Goal: Use online tool/utility: Utilize a website feature to perform a specific function

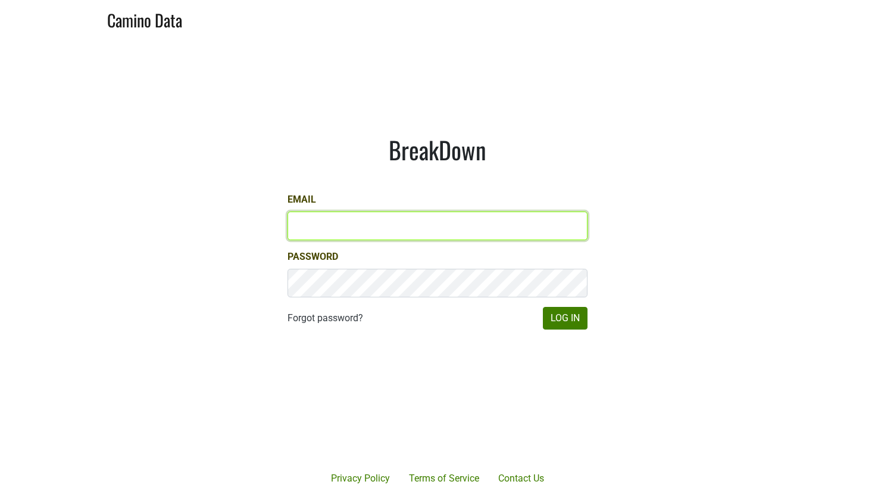
type input "jd@jonata.com"
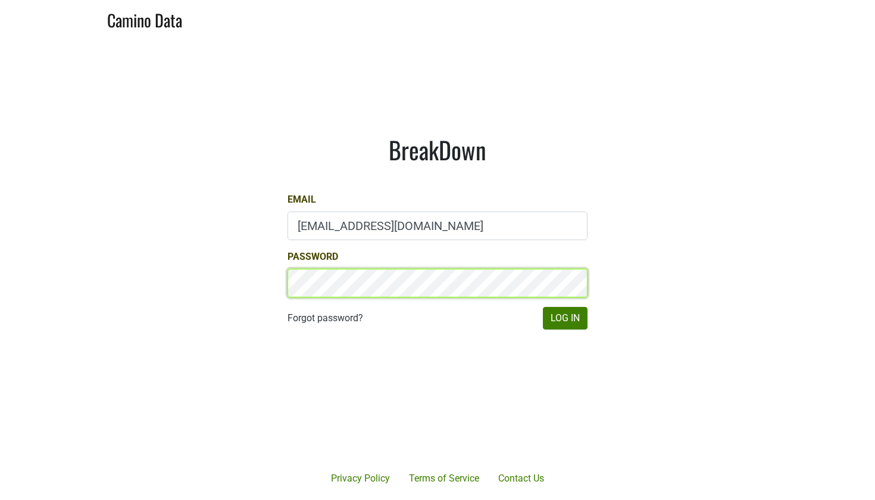
click at [565, 318] on button "Log In" at bounding box center [565, 318] width 45 height 23
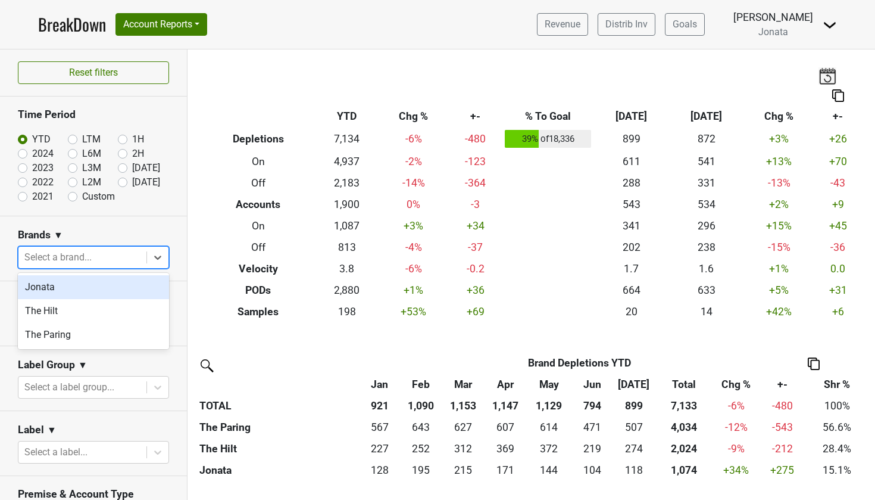
click at [79, 258] on div "Select a brand..." at bounding box center [82, 257] width 116 height 14
click at [69, 291] on div "Jonata" at bounding box center [93, 287] width 151 height 24
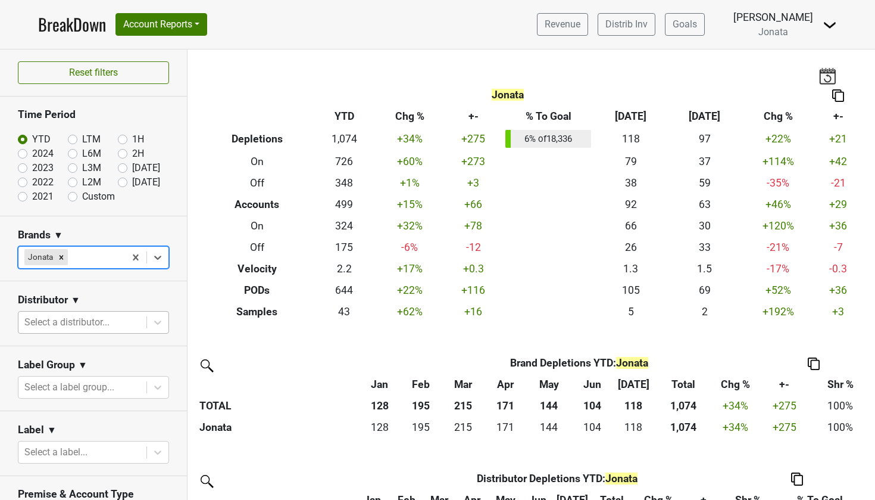
click at [70, 328] on div at bounding box center [82, 322] width 116 height 17
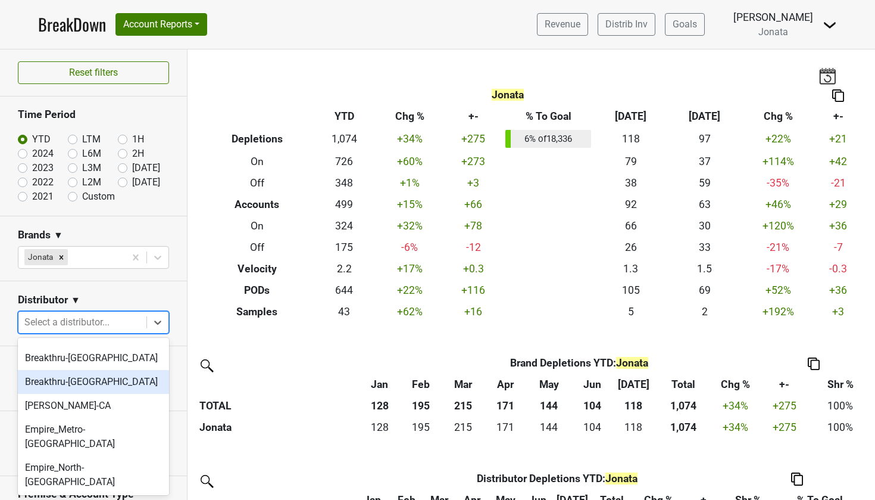
scroll to position [156, 0]
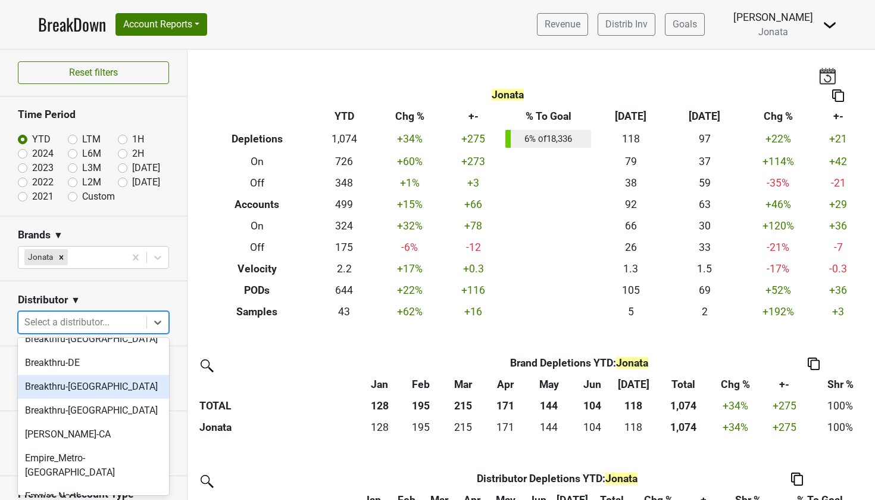
click at [61, 386] on div "Breakthru-[GEOGRAPHIC_DATA]" at bounding box center [93, 387] width 151 height 24
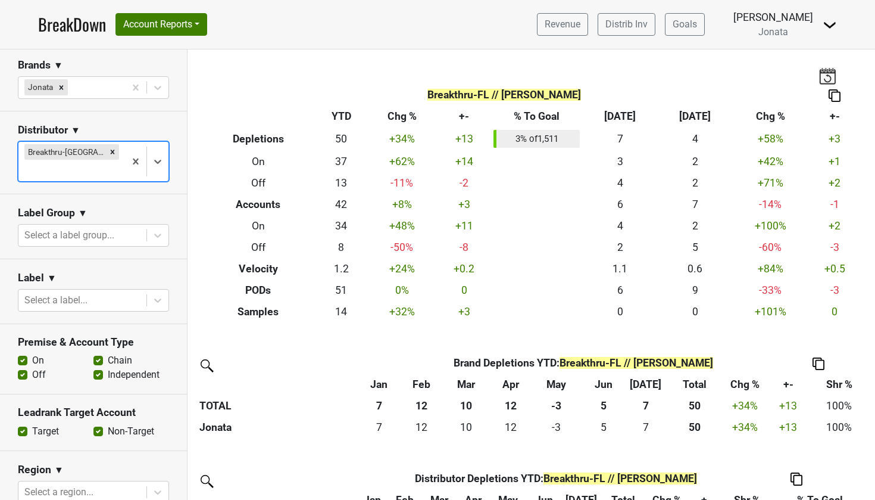
scroll to position [184, 0]
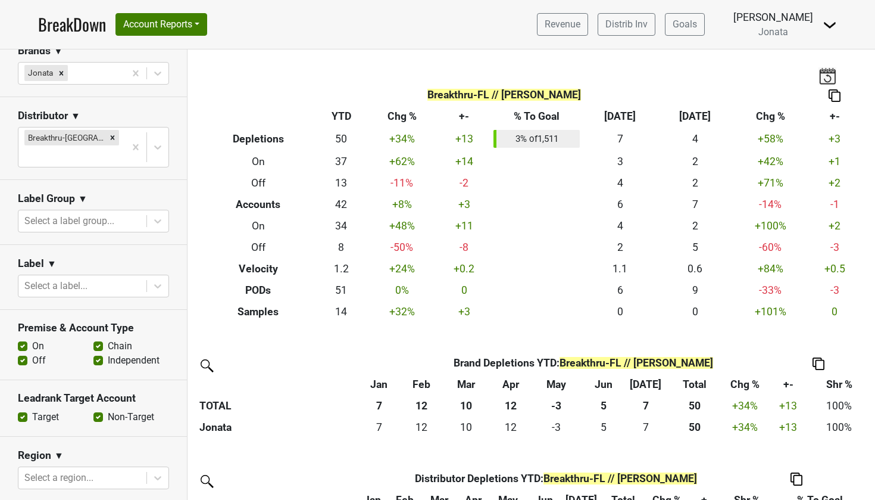
click at [32, 353] on label "Off" at bounding box center [39, 360] width 14 height 14
click at [24, 353] on input "Off" at bounding box center [23, 359] width 10 height 12
checkbox input "false"
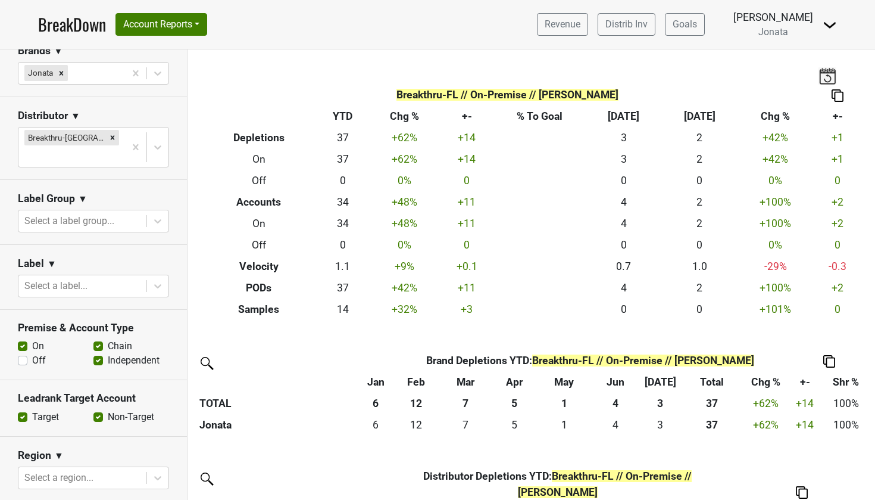
click at [108, 353] on label "Independent" at bounding box center [134, 360] width 52 height 14
click at [100, 353] on input "Independent" at bounding box center [98, 359] width 10 height 12
checkbox input "false"
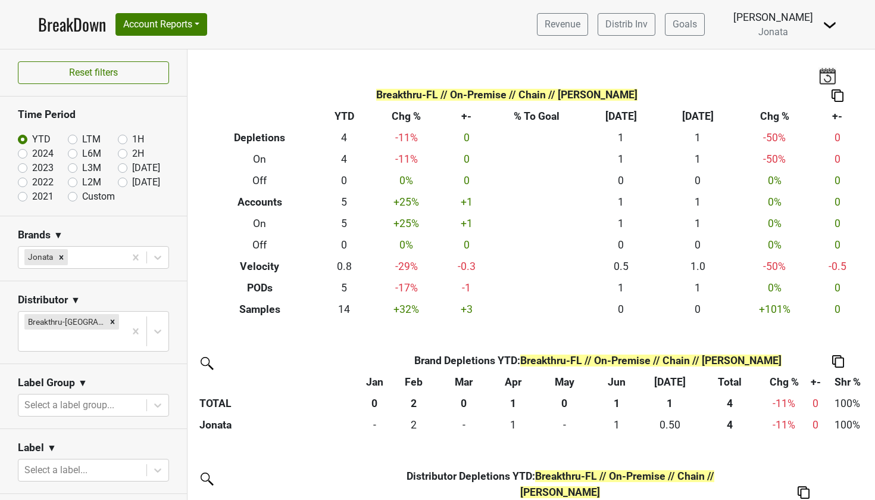
scroll to position [0, 0]
click at [82, 167] on label "L3M" at bounding box center [91, 168] width 19 height 14
click at [73, 167] on input "L3M" at bounding box center [92, 167] width 48 height 12
radio input "true"
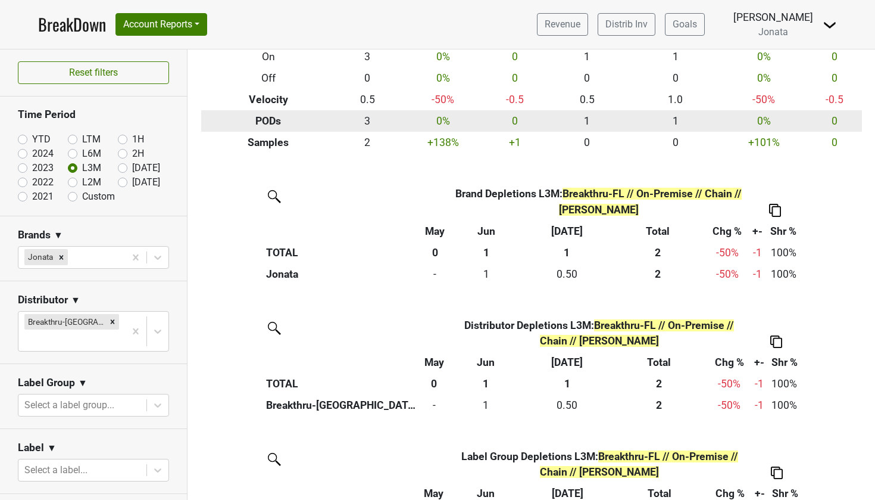
scroll to position [168, 0]
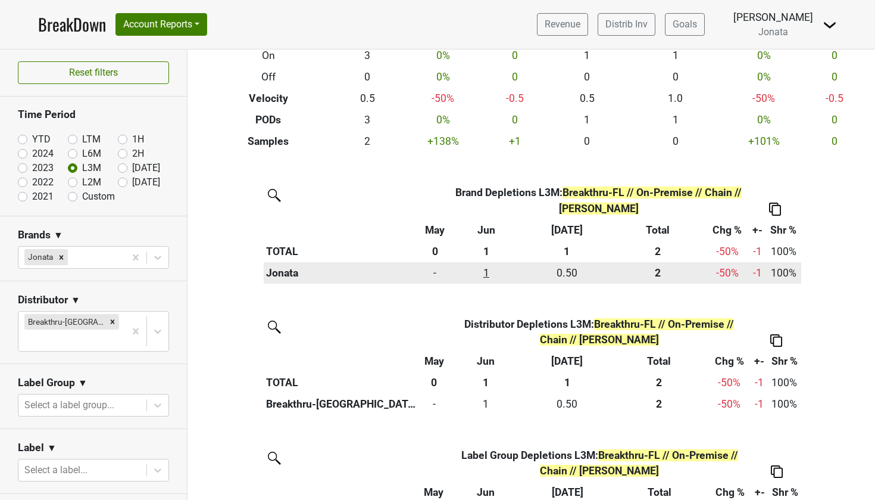
click at [485, 269] on div "1 1" at bounding box center [486, 272] width 70 height 15
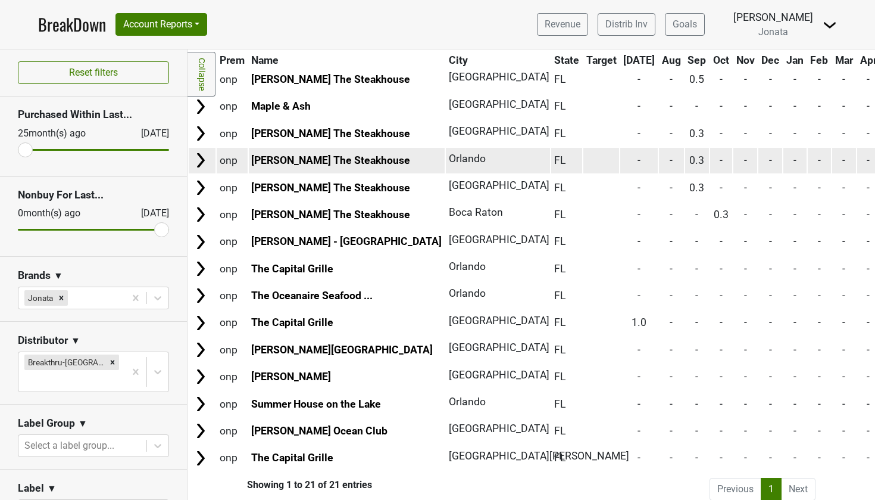
scroll to position [257, 0]
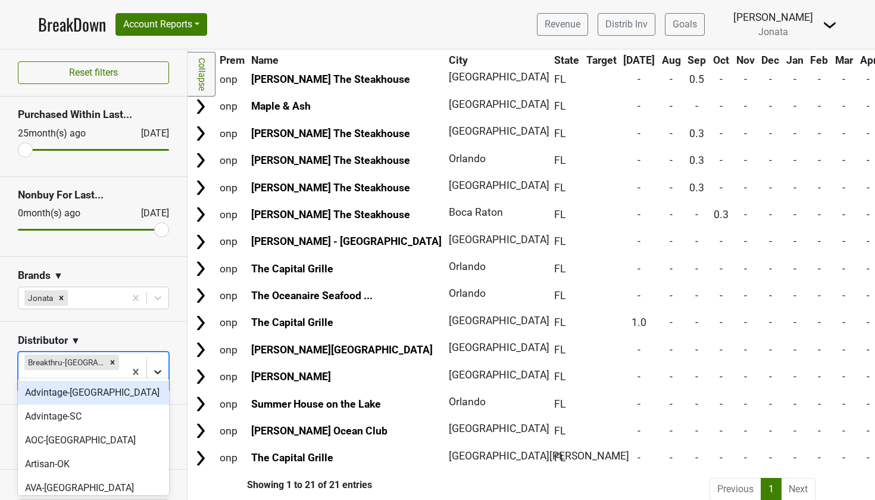
click at [161, 366] on icon at bounding box center [158, 372] width 12 height 12
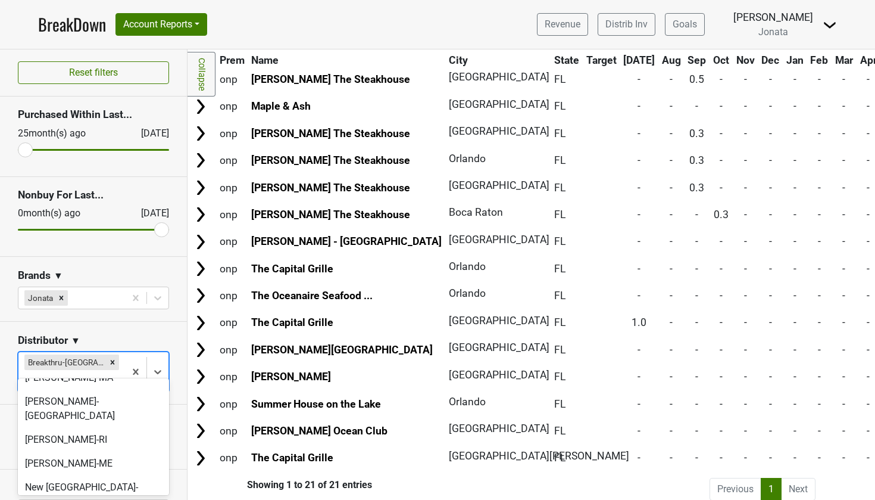
scroll to position [582, 0]
click at [72, 489] on div "Prime-GA" at bounding box center [93, 501] width 151 height 24
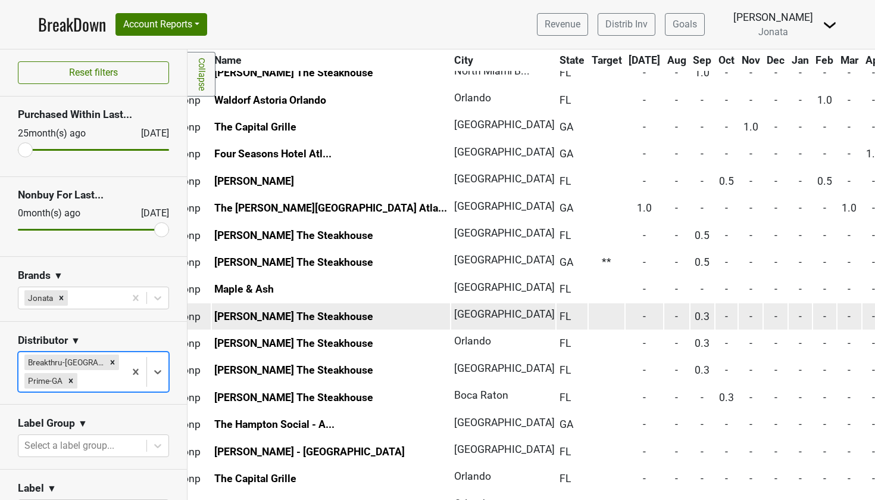
scroll to position [209, 43]
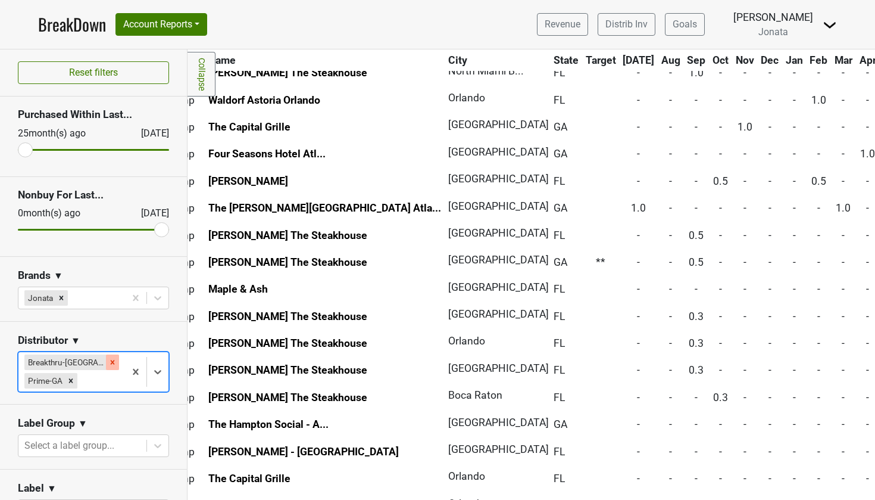
click at [108, 363] on icon "Remove Breakthru-FL" at bounding box center [112, 362] width 8 height 8
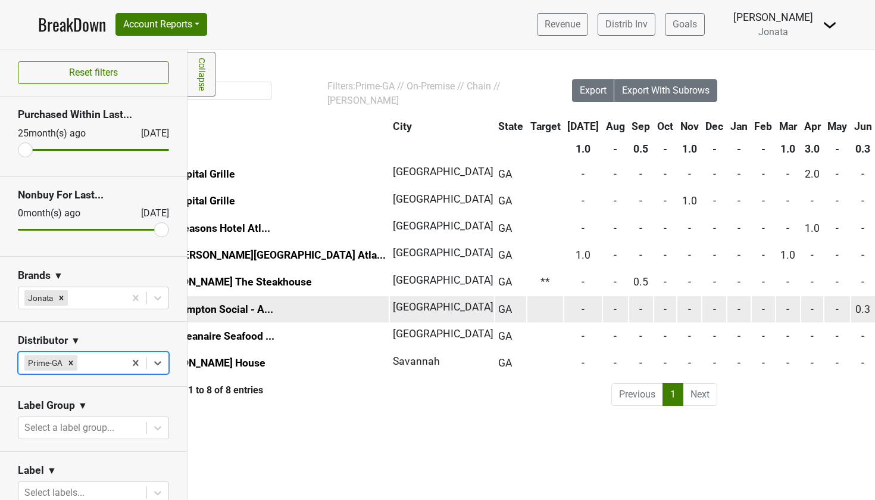
scroll to position [0, 99]
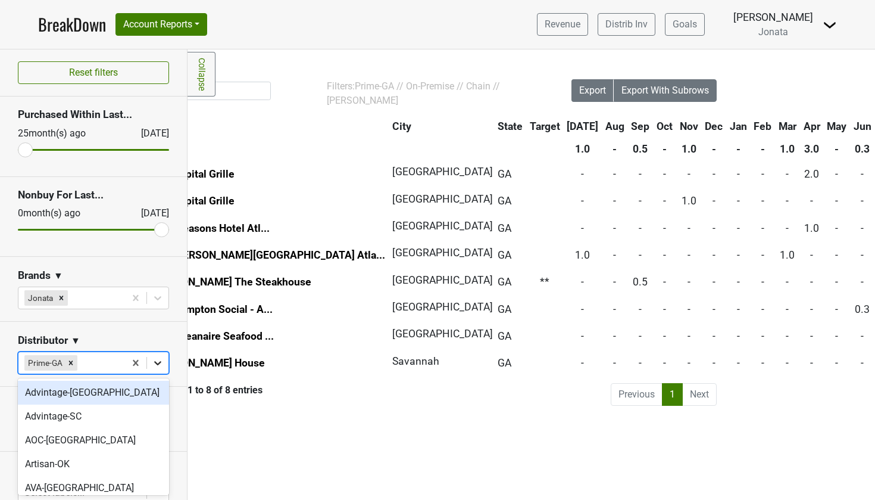
click at [160, 362] on icon at bounding box center [157, 363] width 7 height 4
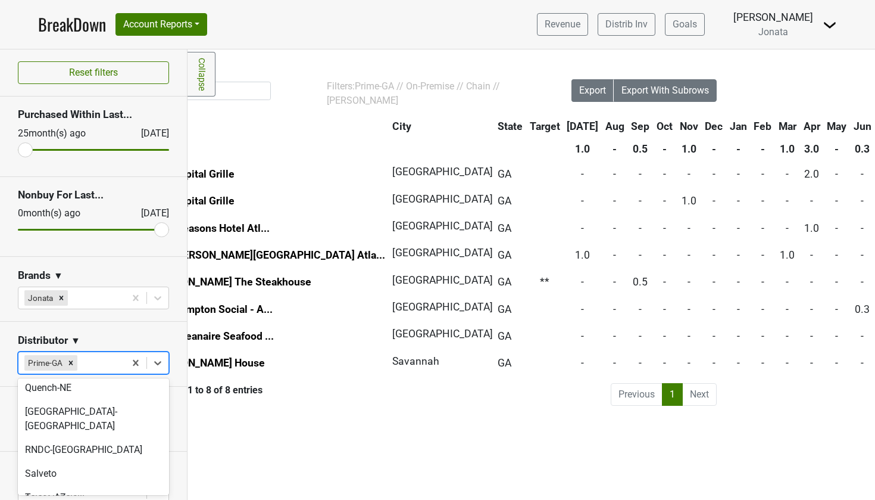
scroll to position [720, 0]
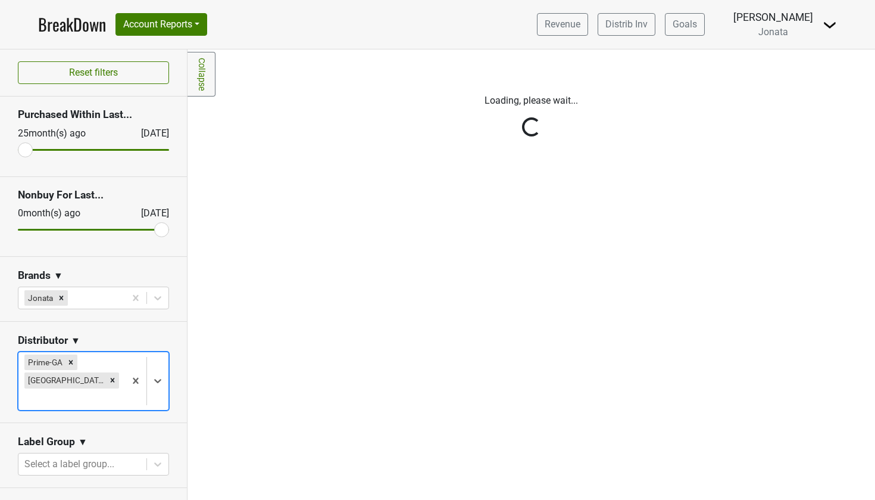
scroll to position [0, 0]
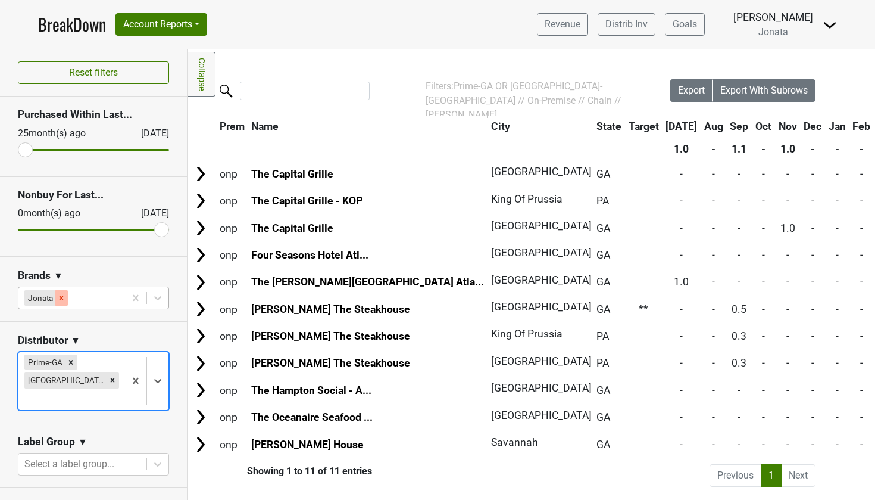
click at [62, 298] on icon "Remove Jonata" at bounding box center [62, 297] width 4 height 4
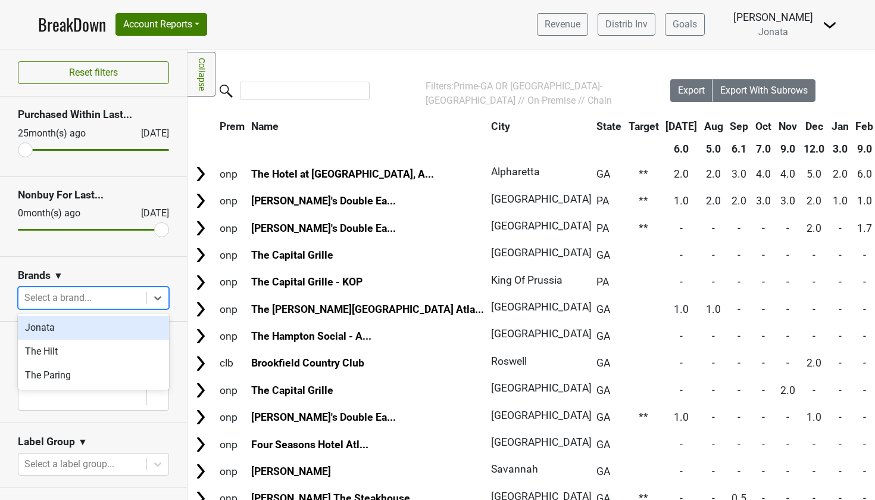
click at [92, 297] on div "Select a brand..." at bounding box center [82, 298] width 116 height 14
click at [82, 320] on div "Jonata" at bounding box center [93, 328] width 151 height 24
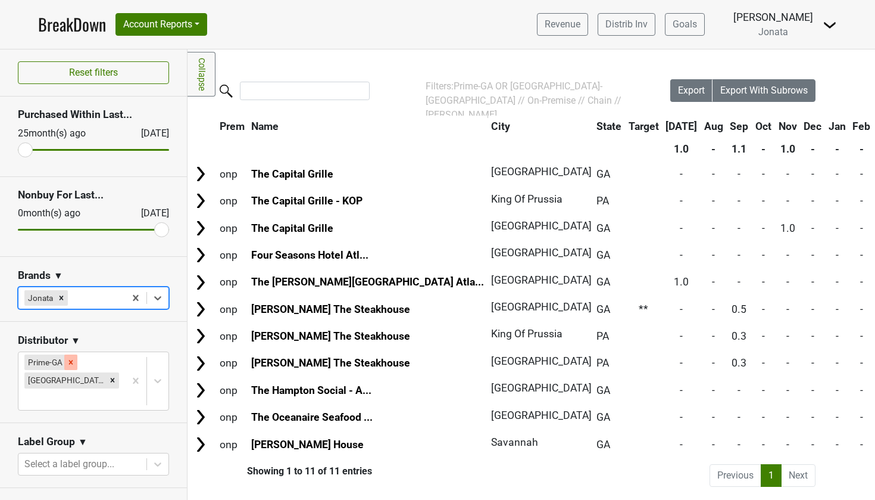
click at [69, 363] on icon "Remove Prime-GA" at bounding box center [71, 362] width 4 height 4
